Goal: Transaction & Acquisition: Download file/media

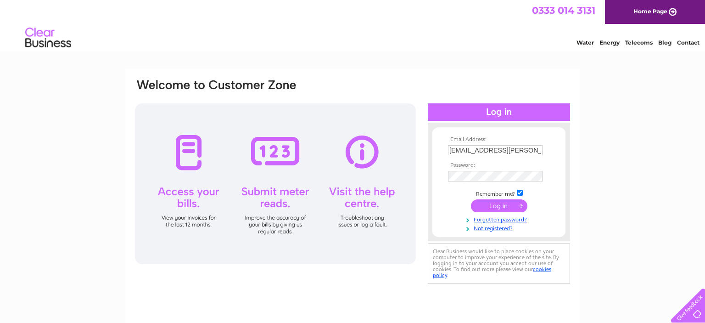
click at [499, 209] on input "submit" at bounding box center [499, 205] width 56 height 13
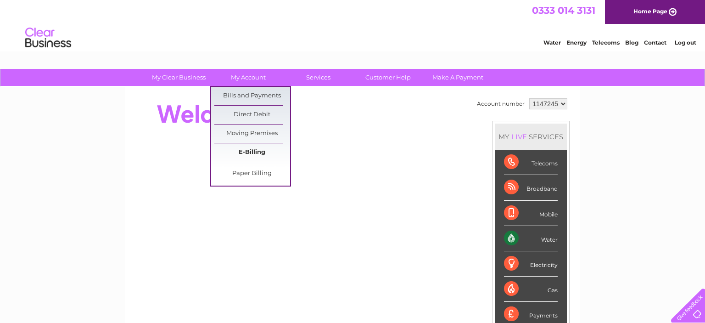
click at [258, 151] on link "E-Billing" at bounding box center [252, 152] width 76 height 18
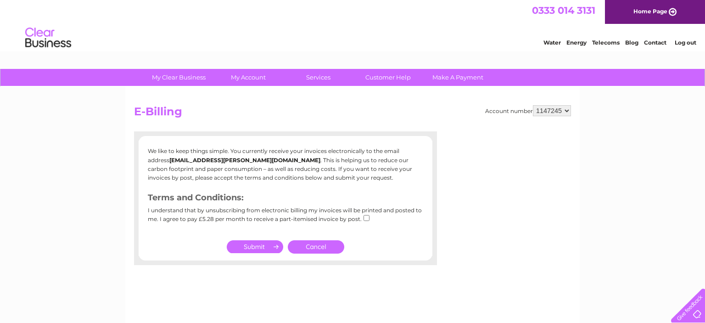
click at [313, 246] on link "Cancel" at bounding box center [316, 246] width 56 height 13
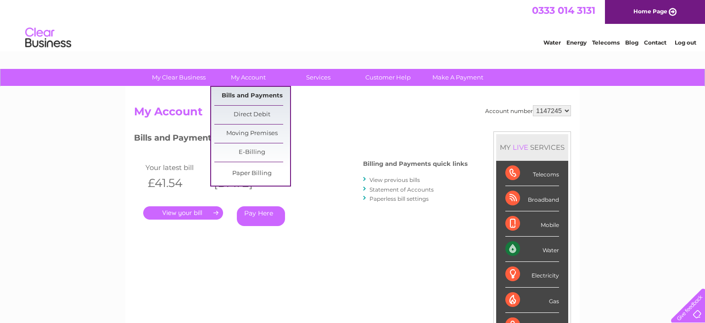
click at [257, 92] on link "Bills and Payments" at bounding box center [252, 96] width 76 height 18
click at [251, 92] on link "Bills and Payments" at bounding box center [252, 96] width 76 height 18
click at [248, 95] on link "Bills and Payments" at bounding box center [252, 96] width 76 height 18
click at [249, 95] on link "Bills and Payments" at bounding box center [252, 96] width 76 height 18
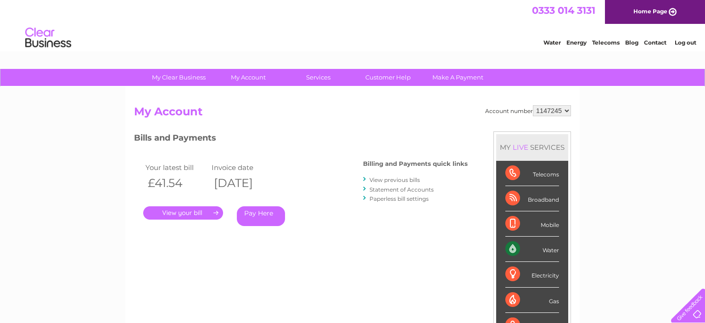
click at [391, 179] on link "View previous bills" at bounding box center [395, 179] width 51 height 7
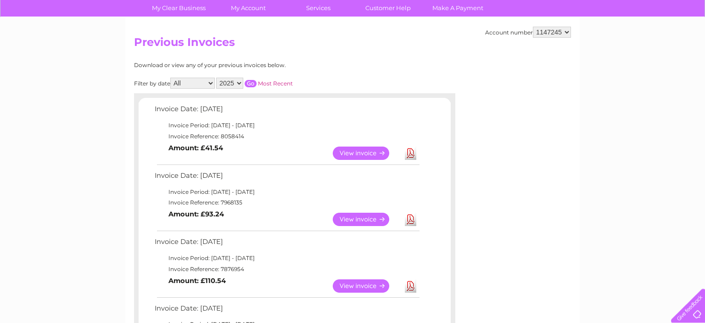
scroll to position [48, 0]
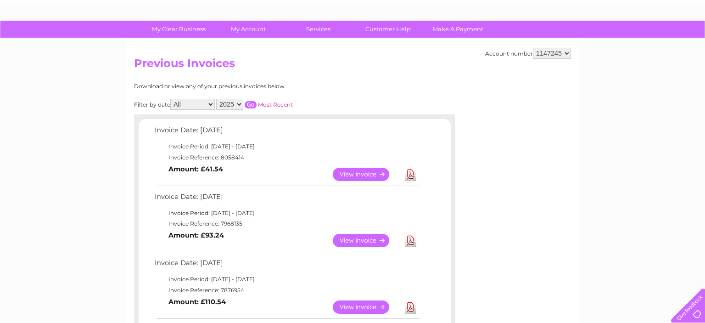
click at [170, 99] on select "All January February March April May June July August September October Novembe…" at bounding box center [192, 104] width 45 height 11
click at [251, 28] on link "My Account" at bounding box center [249, 29] width 76 height 17
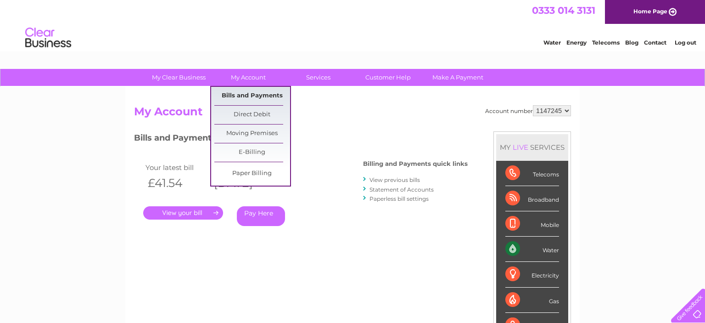
click at [259, 96] on link "Bills and Payments" at bounding box center [252, 96] width 76 height 18
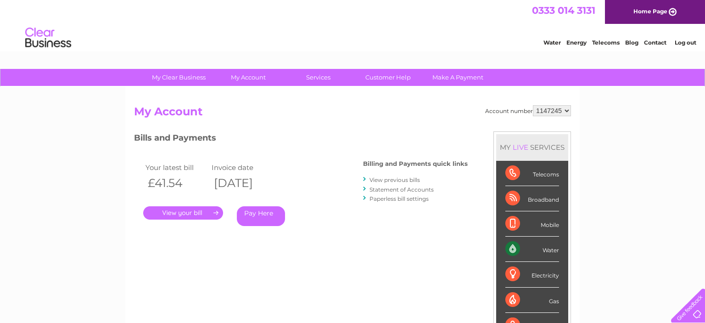
click at [381, 179] on link "View previous bills" at bounding box center [395, 179] width 51 height 7
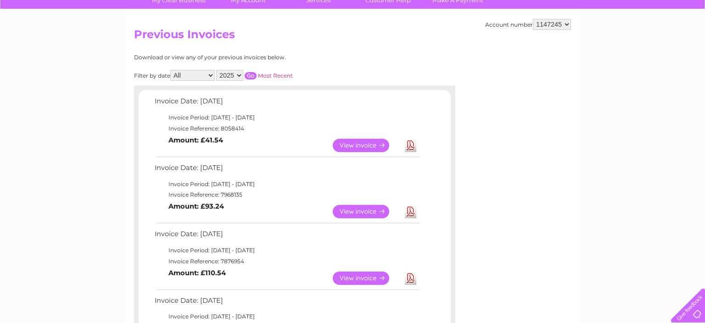
scroll to position [48, 0]
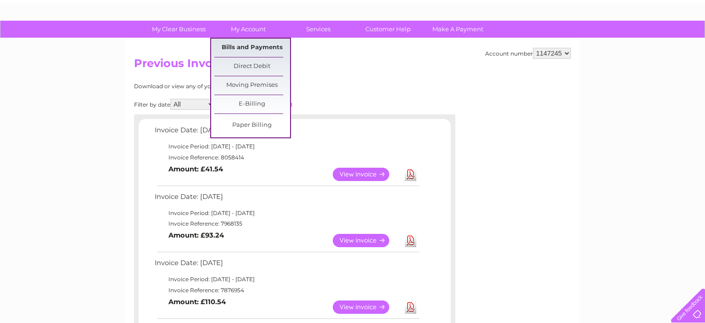
click at [258, 47] on link "Bills and Payments" at bounding box center [252, 48] width 76 height 18
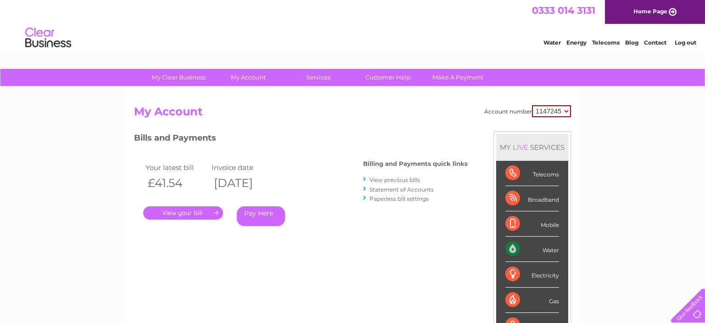
click at [418, 188] on link "Statement of Accounts" at bounding box center [402, 189] width 64 height 7
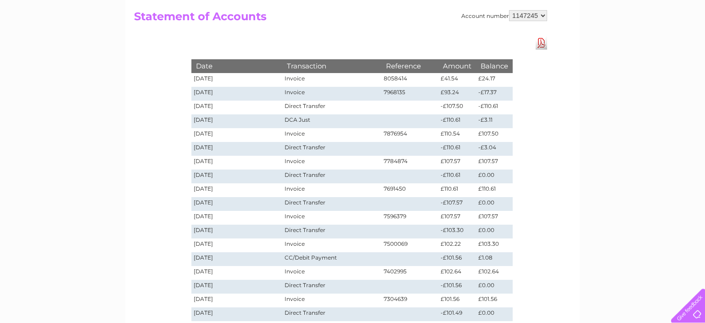
scroll to position [97, 0]
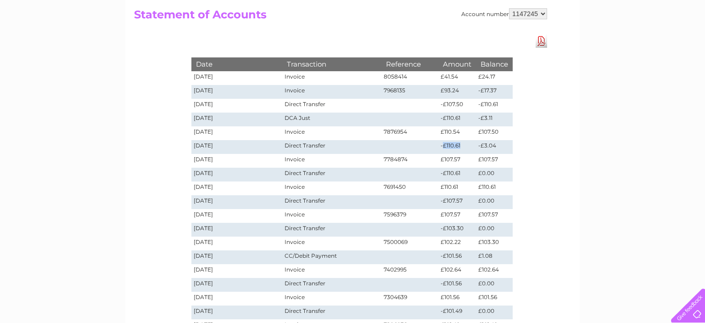
drag, startPoint x: 444, startPoint y: 146, endPoint x: 464, endPoint y: 147, distance: 20.7
click at [464, 147] on td "-£110.61" at bounding box center [458, 147] width 38 height 14
drag, startPoint x: 442, startPoint y: 132, endPoint x: 463, endPoint y: 132, distance: 21.6
click at [463, 132] on td "£110.54" at bounding box center [458, 133] width 38 height 14
drag, startPoint x: 447, startPoint y: 118, endPoint x: 462, endPoint y: 118, distance: 15.2
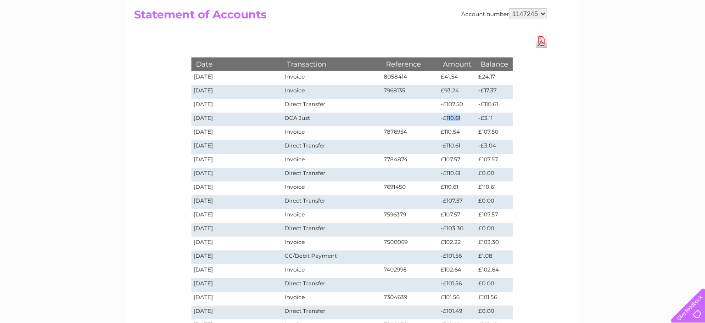
click at [462, 118] on td "-£110.61" at bounding box center [458, 120] width 38 height 14
drag, startPoint x: 447, startPoint y: 104, endPoint x: 458, endPoint y: 105, distance: 11.1
click at [458, 105] on td "-£107.50" at bounding box center [458, 106] width 38 height 14
drag, startPoint x: 486, startPoint y: 102, endPoint x: 501, endPoint y: 103, distance: 14.4
click at [501, 103] on td "-£110.61" at bounding box center [494, 106] width 37 height 14
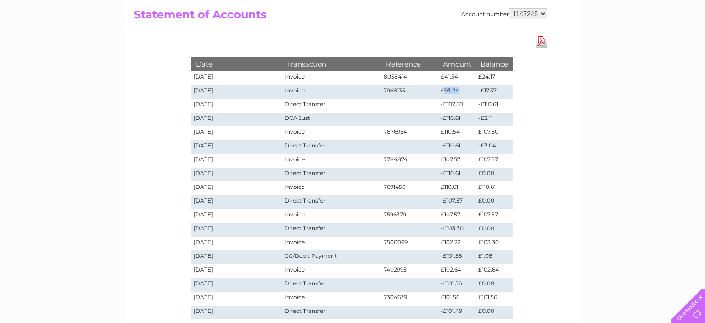
drag, startPoint x: 446, startPoint y: 90, endPoint x: 457, endPoint y: 91, distance: 11.5
click at [457, 91] on td "£93.24" at bounding box center [458, 92] width 38 height 14
drag, startPoint x: 288, startPoint y: 121, endPoint x: 327, endPoint y: 121, distance: 38.1
click at [327, 121] on td "DCA Just" at bounding box center [331, 120] width 99 height 14
drag, startPoint x: 299, startPoint y: 146, endPoint x: 339, endPoint y: 144, distance: 40.4
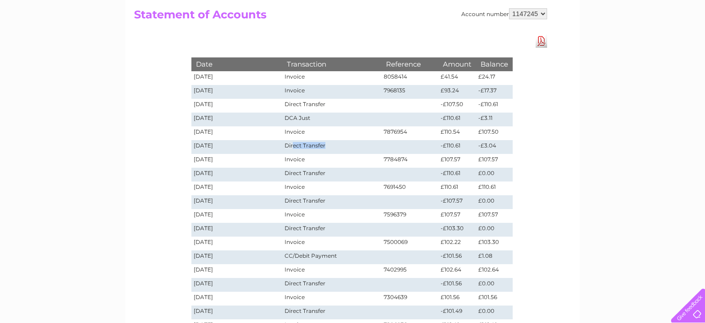
click at [339, 144] on td "Direct Transfer" at bounding box center [331, 147] width 99 height 14
drag, startPoint x: 285, startPoint y: 117, endPoint x: 321, endPoint y: 118, distance: 35.4
click at [321, 118] on td "DCA Just" at bounding box center [331, 120] width 99 height 14
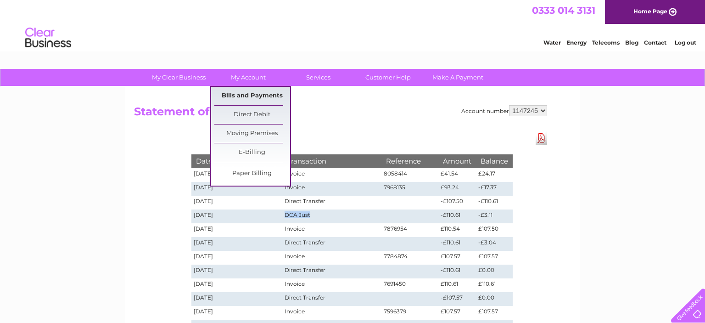
click at [244, 98] on link "Bills and Payments" at bounding box center [252, 96] width 76 height 18
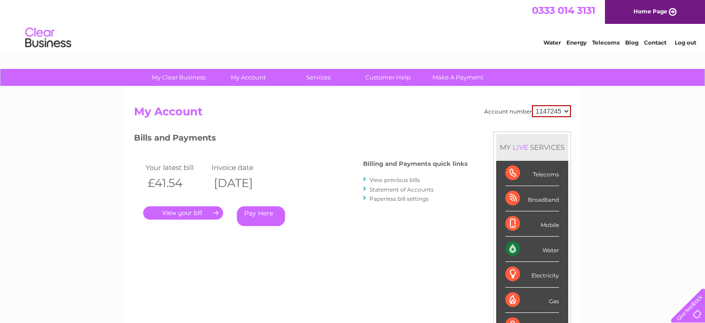
click at [393, 180] on link "View previous bills" at bounding box center [395, 179] width 51 height 7
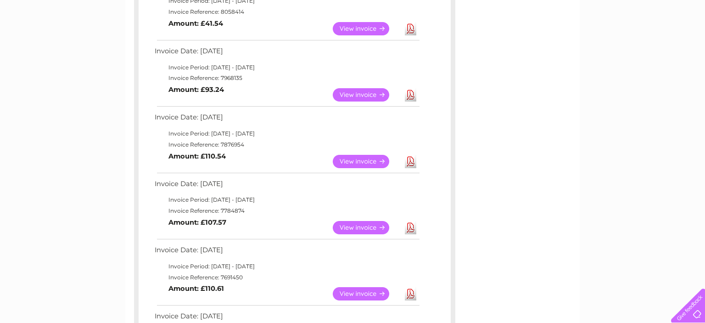
click at [378, 162] on link "View" at bounding box center [367, 161] width 68 height 13
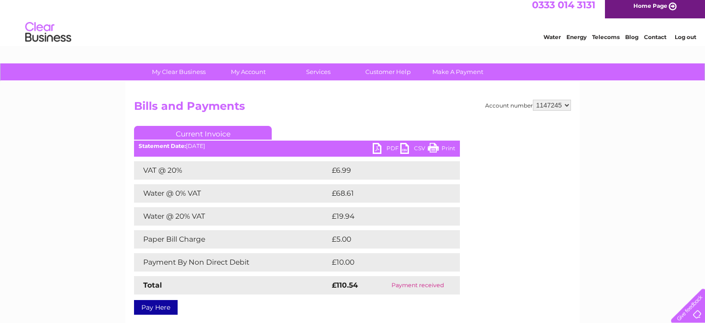
scroll to position [97, 0]
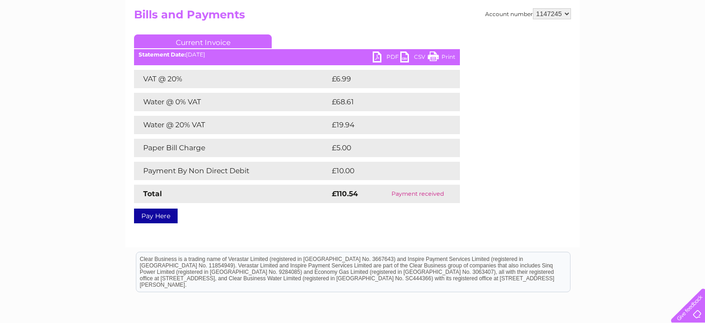
click at [385, 55] on link "PDF" at bounding box center [387, 57] width 28 height 13
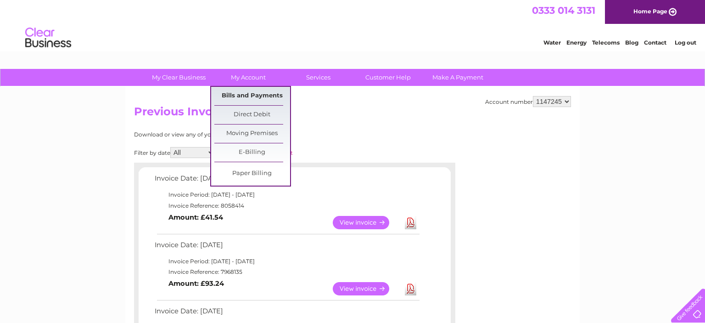
click at [266, 94] on link "Bills and Payments" at bounding box center [252, 96] width 76 height 18
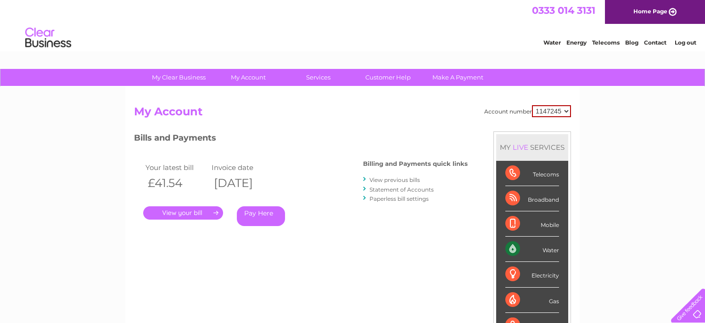
click at [418, 189] on link "Statement of Accounts" at bounding box center [402, 189] width 64 height 7
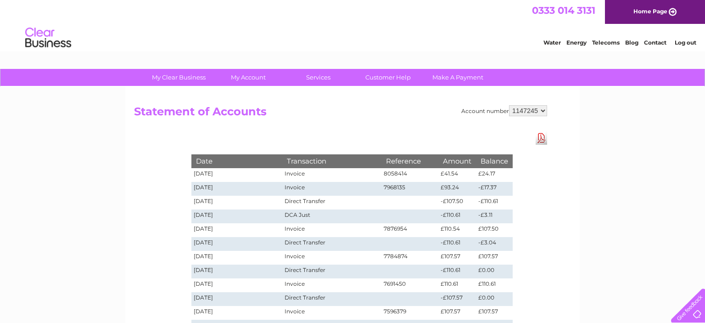
click at [542, 141] on link "Download Pdf" at bounding box center [541, 137] width 11 height 13
